Goal: Information Seeking & Learning: Learn about a topic

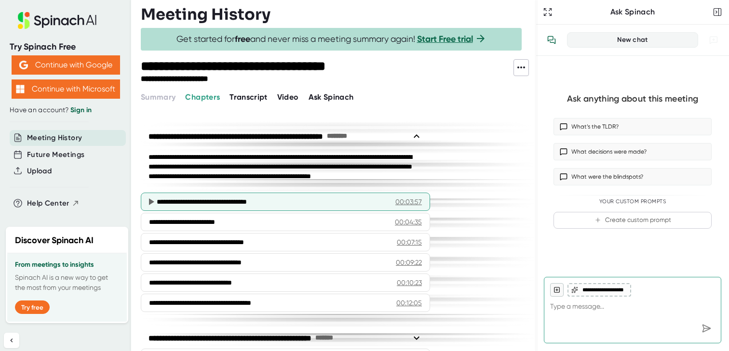
click at [234, 201] on div "**********" at bounding box center [272, 202] width 231 height 10
click at [149, 203] on icon at bounding box center [151, 202] width 5 height 7
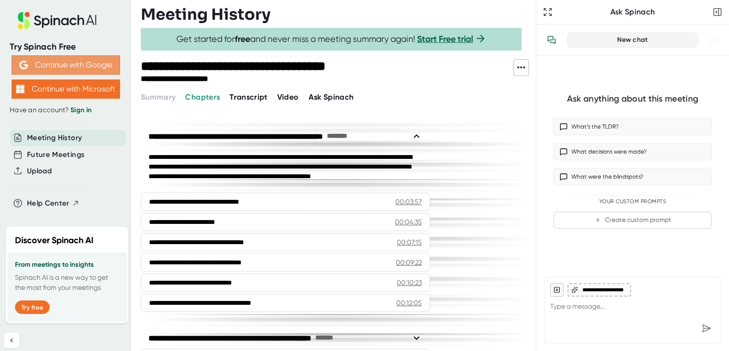
click at [97, 63] on button "Continue with Google" at bounding box center [66, 64] width 108 height 19
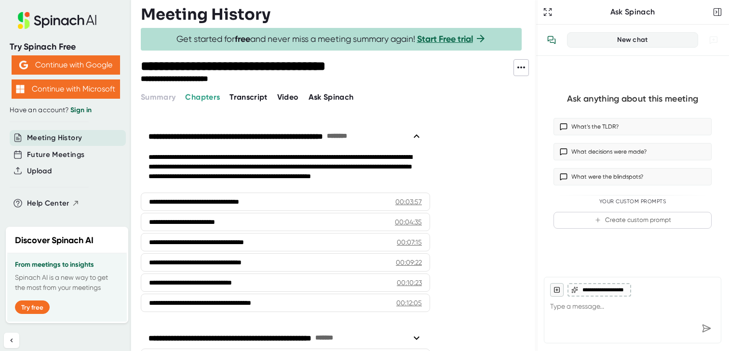
click at [250, 98] on span "Transcript" at bounding box center [248, 97] width 38 height 9
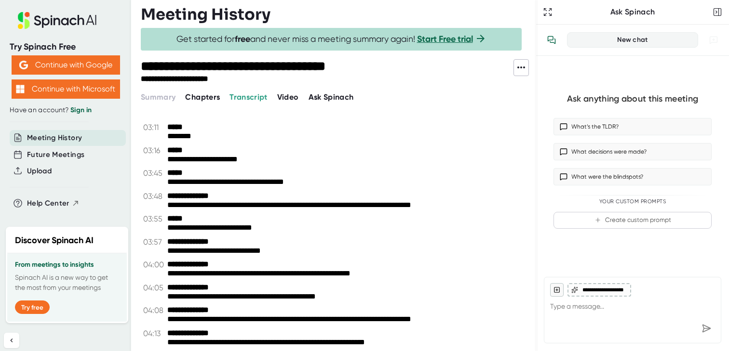
click at [298, 92] on div "Video" at bounding box center [292, 98] width 31 height 12
click at [295, 94] on span "Video" at bounding box center [288, 97] width 22 height 9
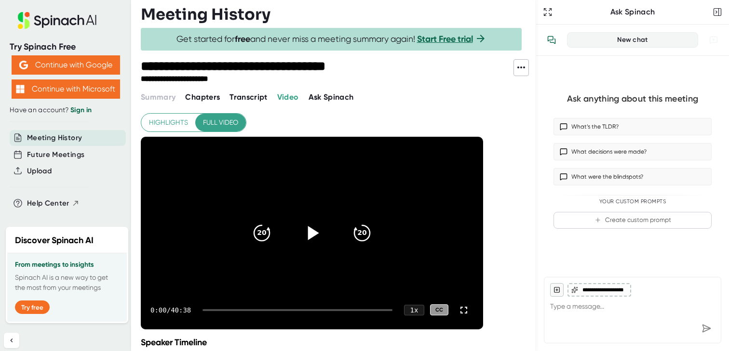
click at [307, 234] on icon at bounding box center [312, 233] width 24 height 24
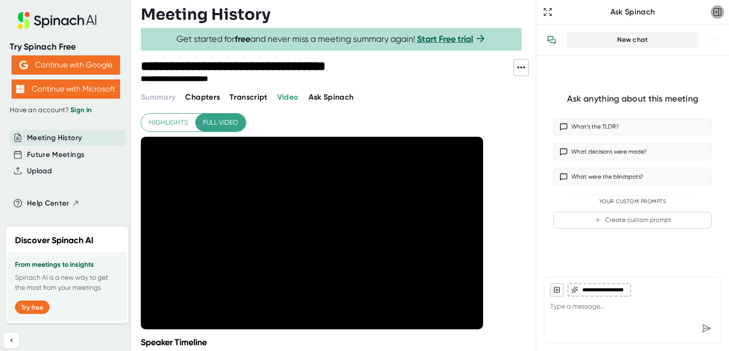
click at [722, 7] on icon "button" at bounding box center [718, 12] width 10 height 10
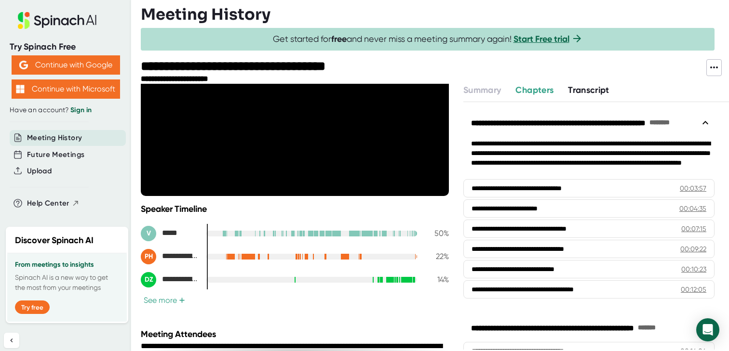
scroll to position [114, 0]
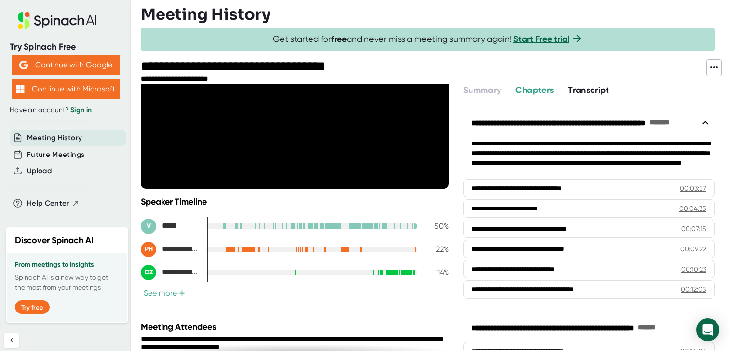
click at [164, 295] on button "See more +" at bounding box center [164, 293] width 47 height 10
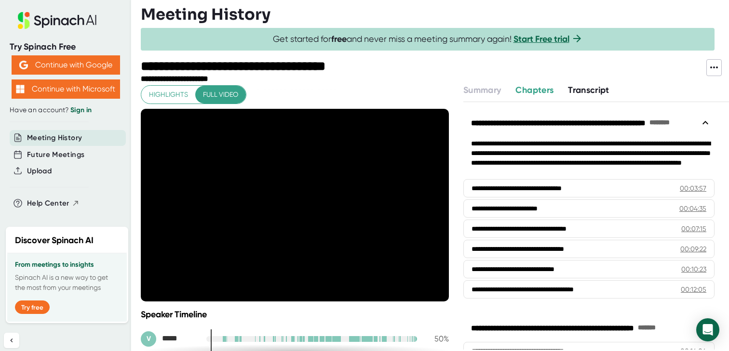
scroll to position [0, 0]
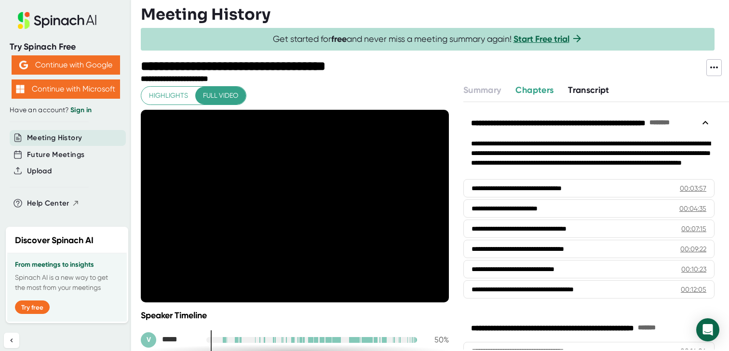
click at [312, 225] on div "20 20" at bounding box center [295, 206] width 139 height 39
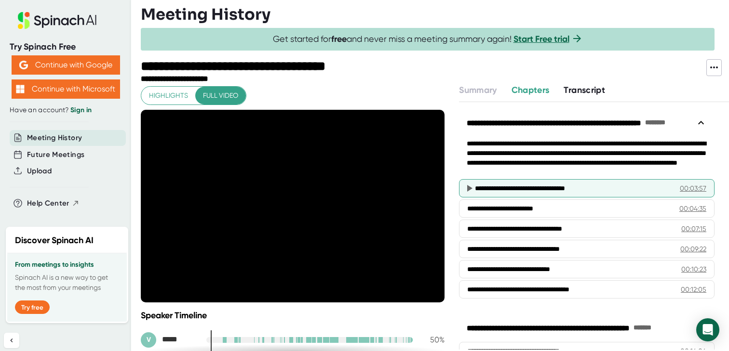
click at [545, 185] on div "**********" at bounding box center [576, 189] width 202 height 10
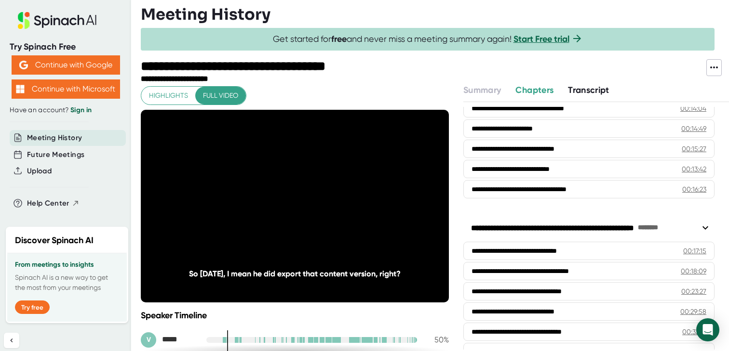
scroll to position [243, 0]
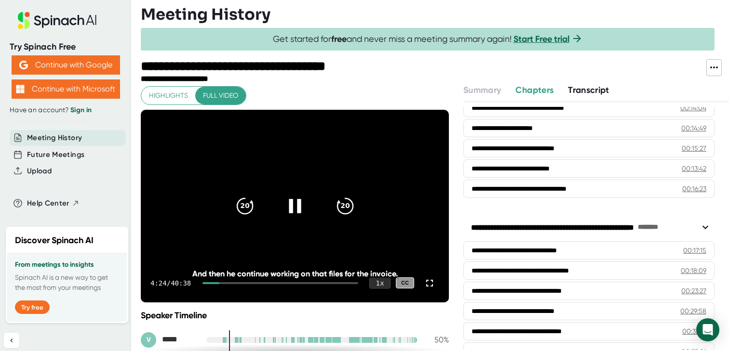
click at [373, 287] on div "1 x" at bounding box center [379, 283] width 21 height 11
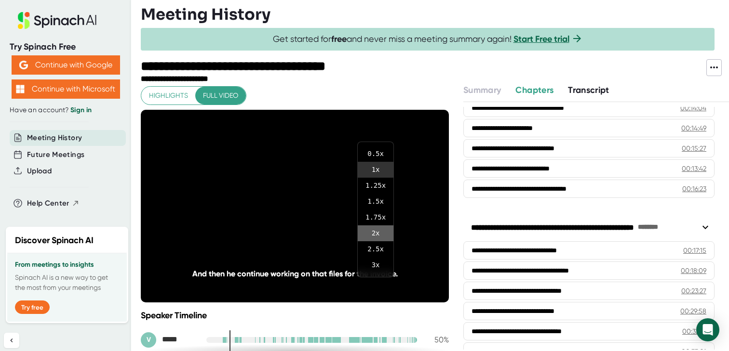
click at [371, 232] on li "2 x" at bounding box center [376, 234] width 36 height 16
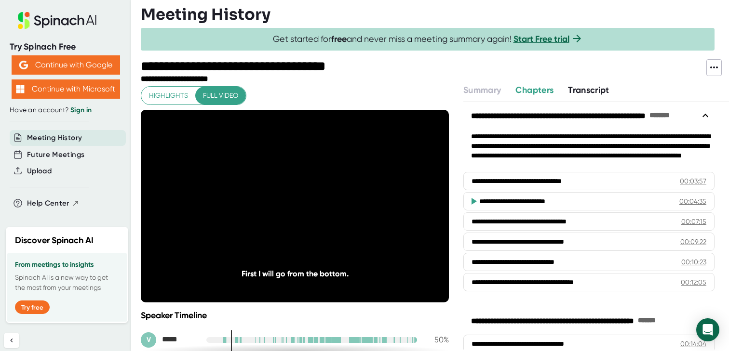
scroll to position [6, 0]
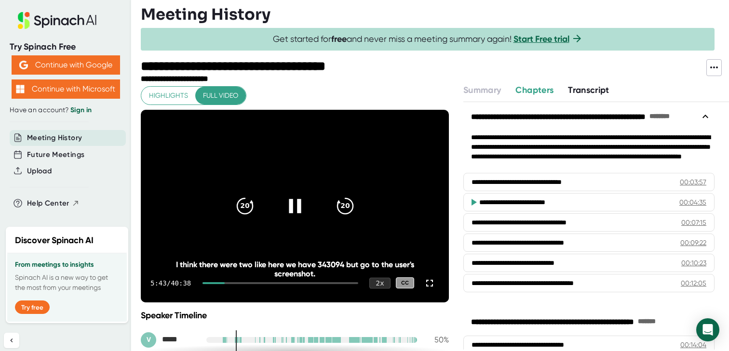
click at [376, 285] on div "2 x" at bounding box center [379, 283] width 21 height 11
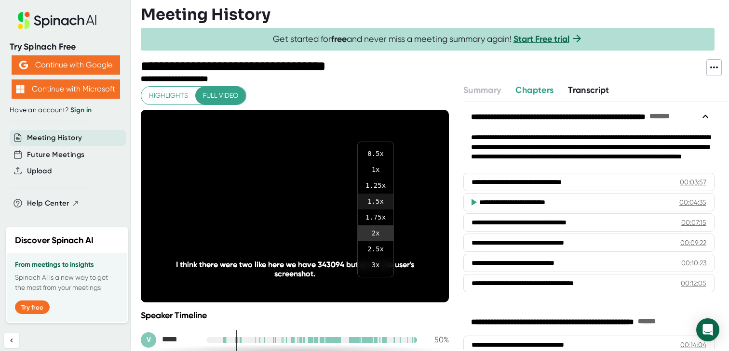
click at [368, 206] on li "1.5 x" at bounding box center [376, 202] width 36 height 16
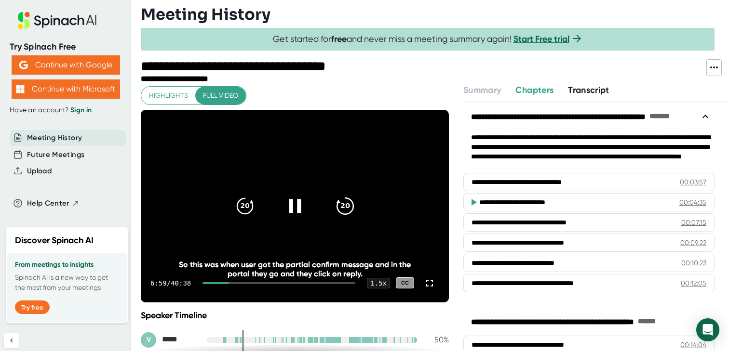
click at [348, 205] on icon "20" at bounding box center [345, 206] width 24 height 24
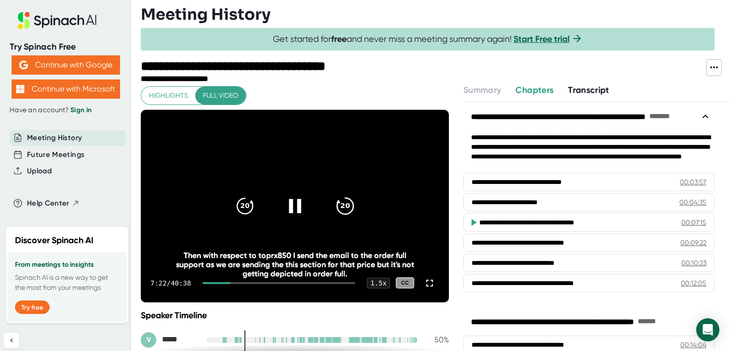
click at [348, 205] on icon "20" at bounding box center [345, 206] width 24 height 24
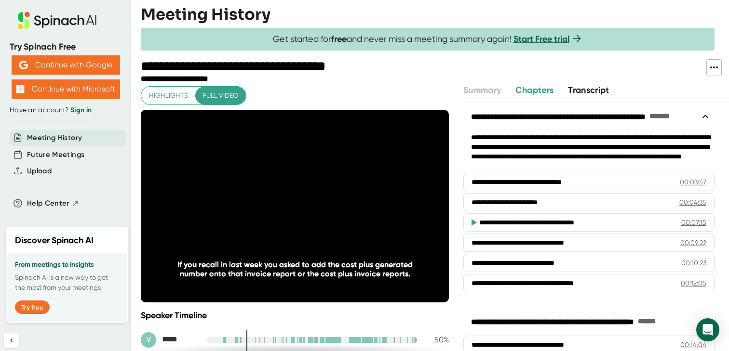
click at [348, 205] on icon "20" at bounding box center [345, 206] width 24 height 24
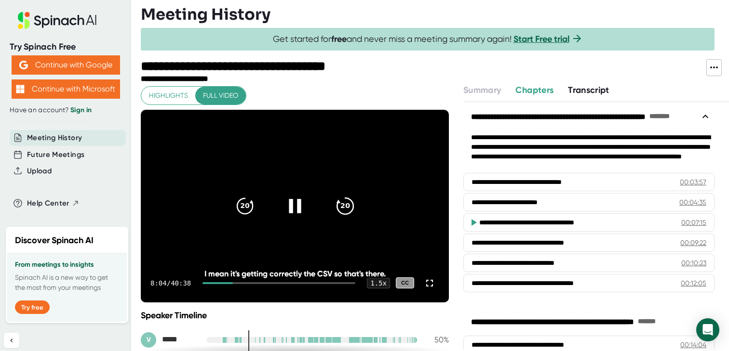
click at [347, 208] on icon "20" at bounding box center [345, 206] width 24 height 24
click at [293, 219] on div at bounding box center [295, 206] width 40 height 40
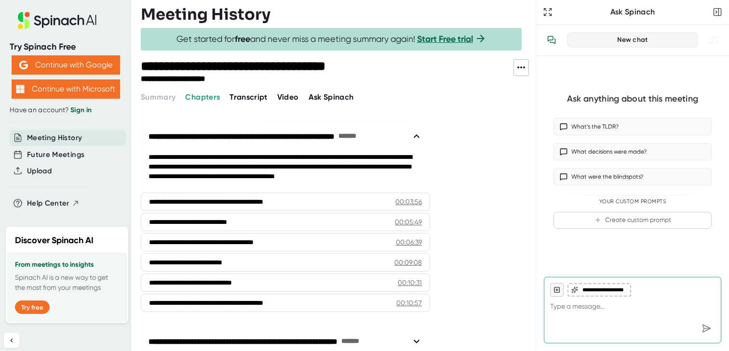
click at [283, 100] on span "Video" at bounding box center [288, 97] width 22 height 9
type textarea "x"
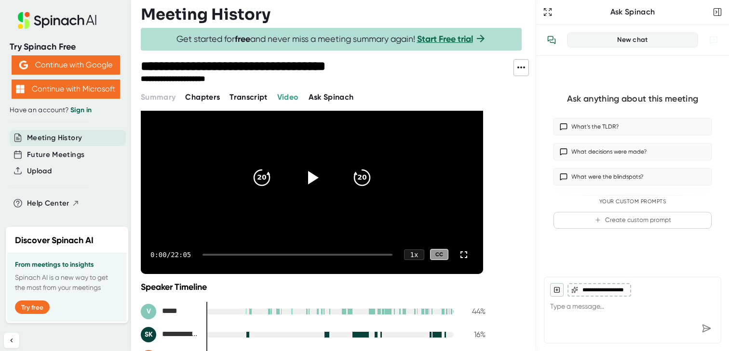
scroll to position [158, 0]
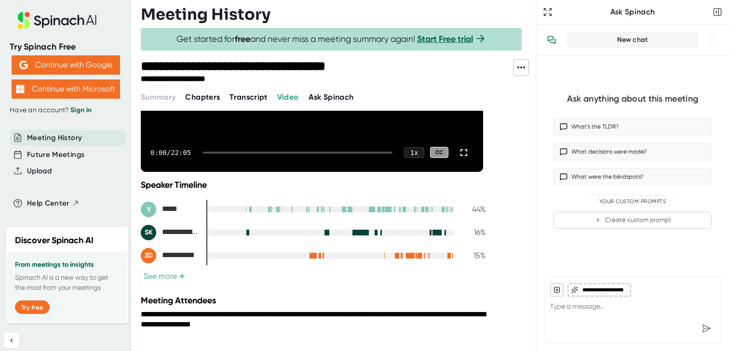
click at [160, 278] on button "See more +" at bounding box center [164, 276] width 47 height 10
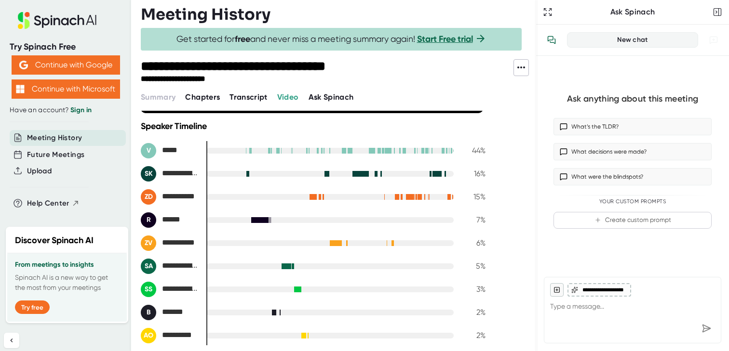
scroll to position [216, 0]
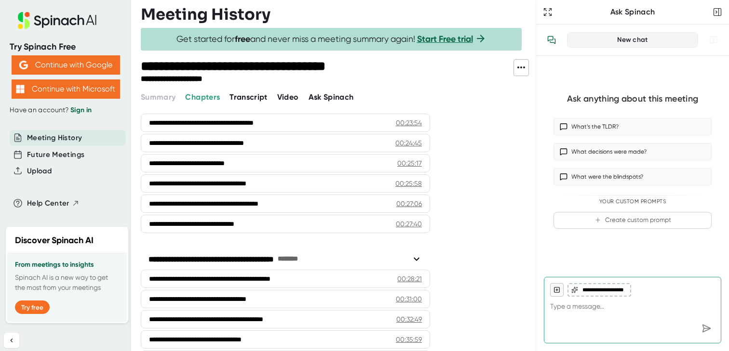
scroll to position [685, 0]
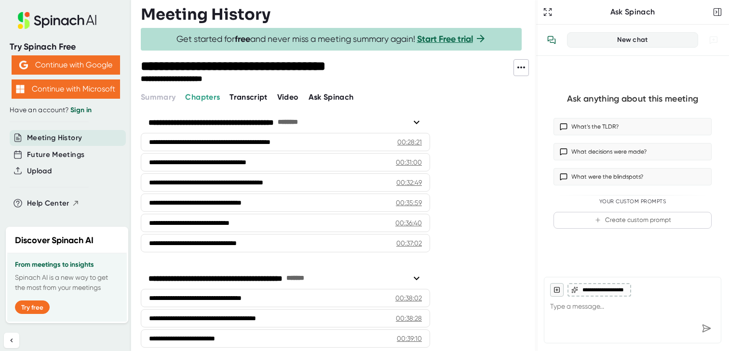
click at [289, 95] on span "Video" at bounding box center [288, 97] width 22 height 9
type textarea "x"
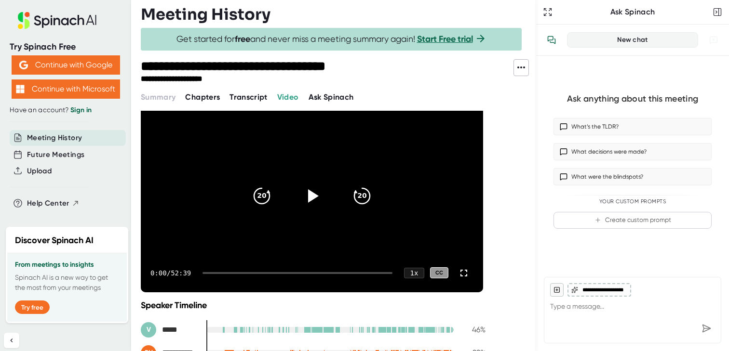
scroll to position [158, 0]
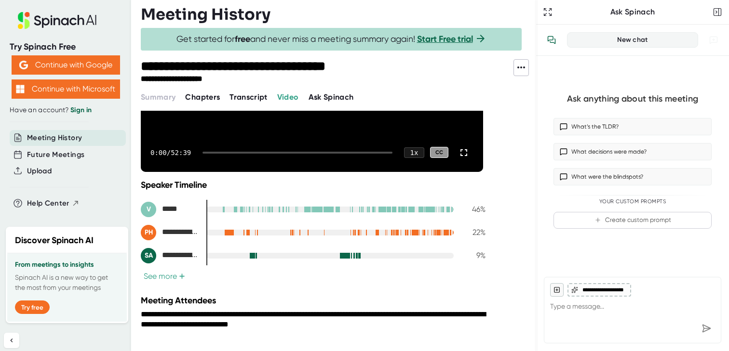
click at [159, 278] on button "See more +" at bounding box center [164, 276] width 47 height 10
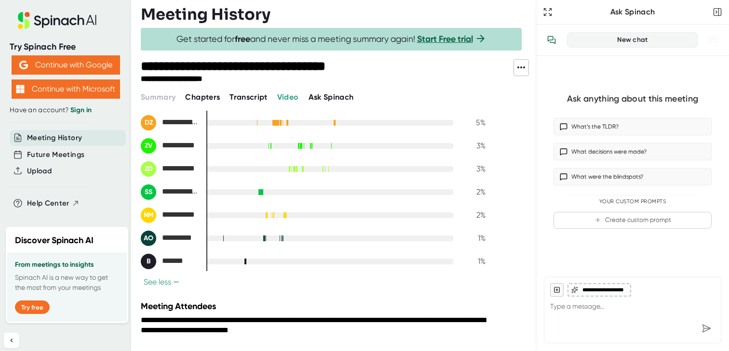
scroll to position [343, 0]
